Goal: Task Accomplishment & Management: Manage account settings

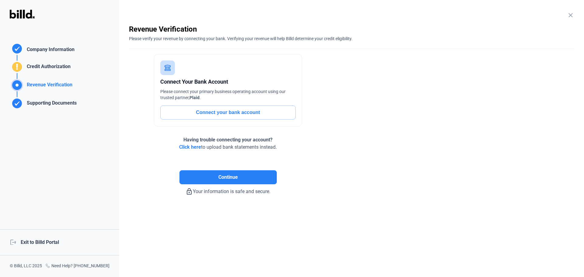
click at [45, 243] on div "logout Exit to Billd Portal" at bounding box center [59, 242] width 119 height 26
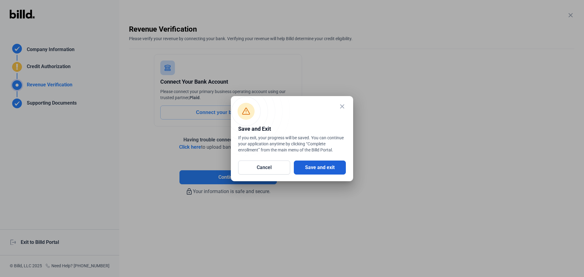
click at [313, 171] on button "Save and exit" at bounding box center [320, 168] width 52 height 14
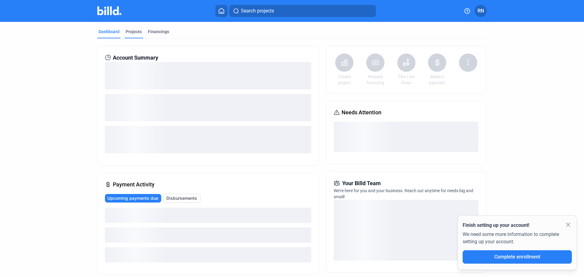
click at [128, 32] on div "Projects" at bounding box center [134, 32] width 16 height 6
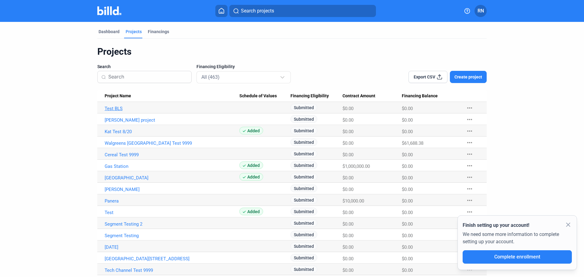
click at [116, 107] on link "Test BLS" at bounding box center [172, 108] width 135 height 5
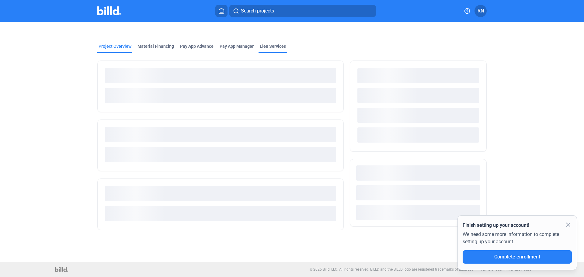
click at [269, 44] on div "Lien Services" at bounding box center [273, 46] width 26 height 6
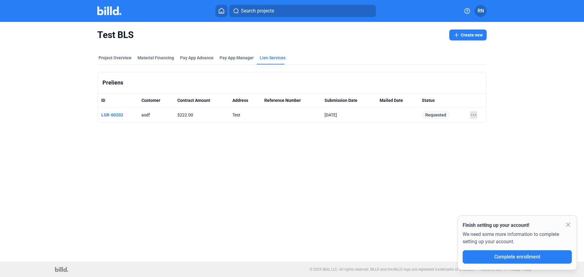
click at [474, 114] on icon at bounding box center [473, 114] width 7 height 7
click at [500, 125] on button "View Details" at bounding box center [512, 126] width 85 height 15
